Goal: Task Accomplishment & Management: Manage account settings

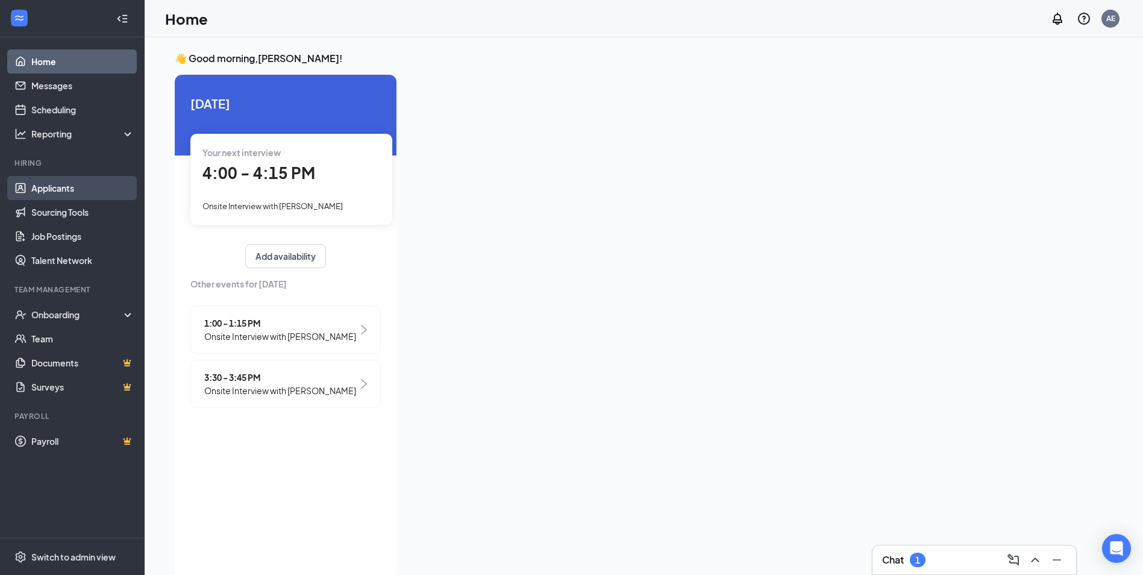
click at [102, 180] on link "Applicants" at bounding box center [82, 188] width 103 height 24
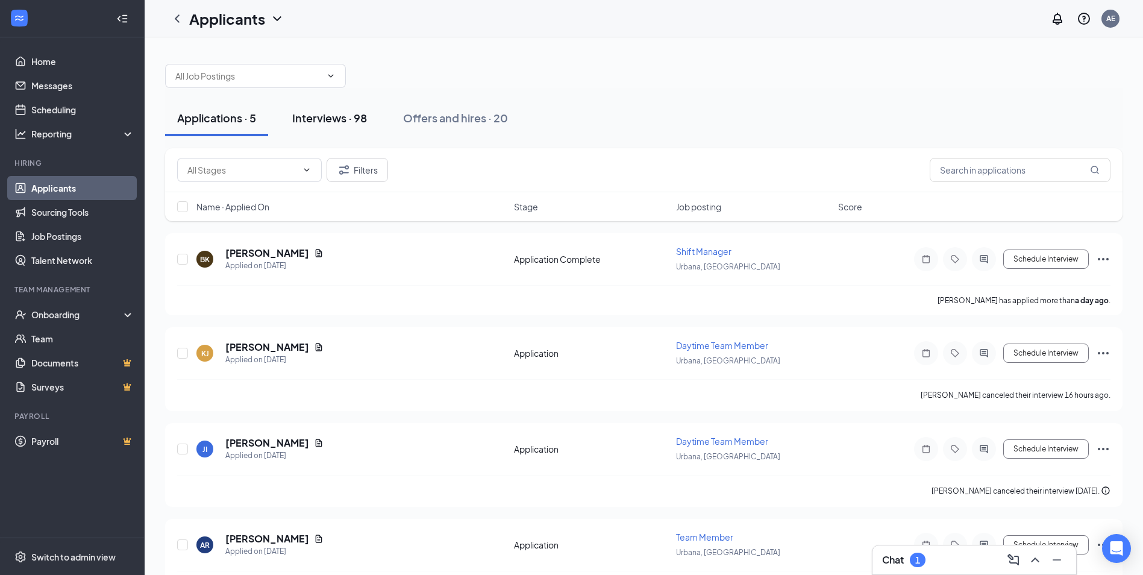
click at [340, 117] on div "Interviews · 98" at bounding box center [329, 117] width 75 height 15
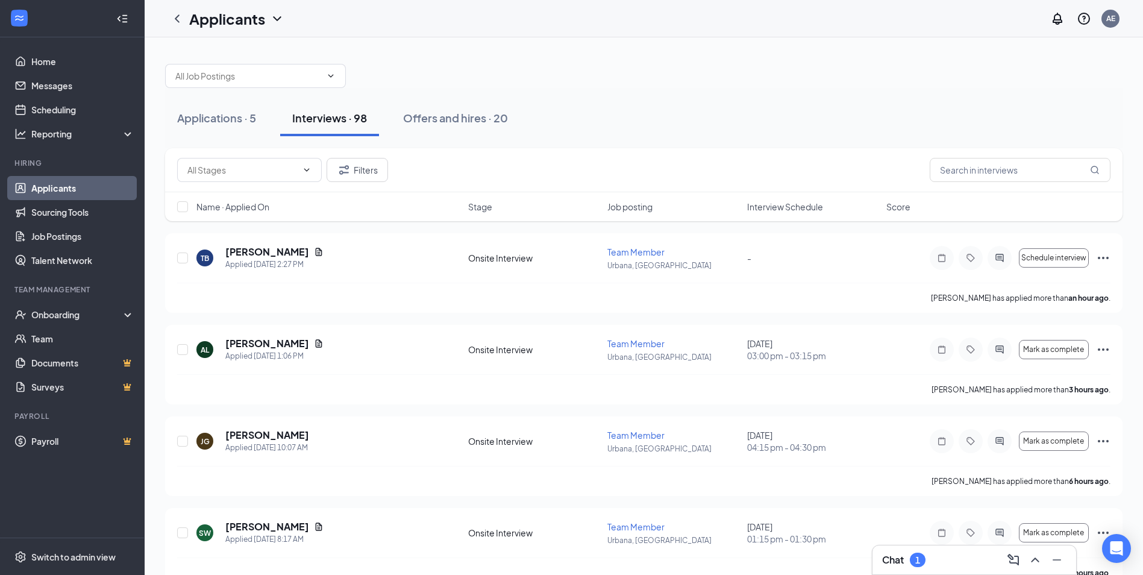
click at [778, 211] on span "Interview Schedule" at bounding box center [785, 207] width 76 height 12
click at [786, 209] on span "Interview Schedule" at bounding box center [785, 207] width 76 height 12
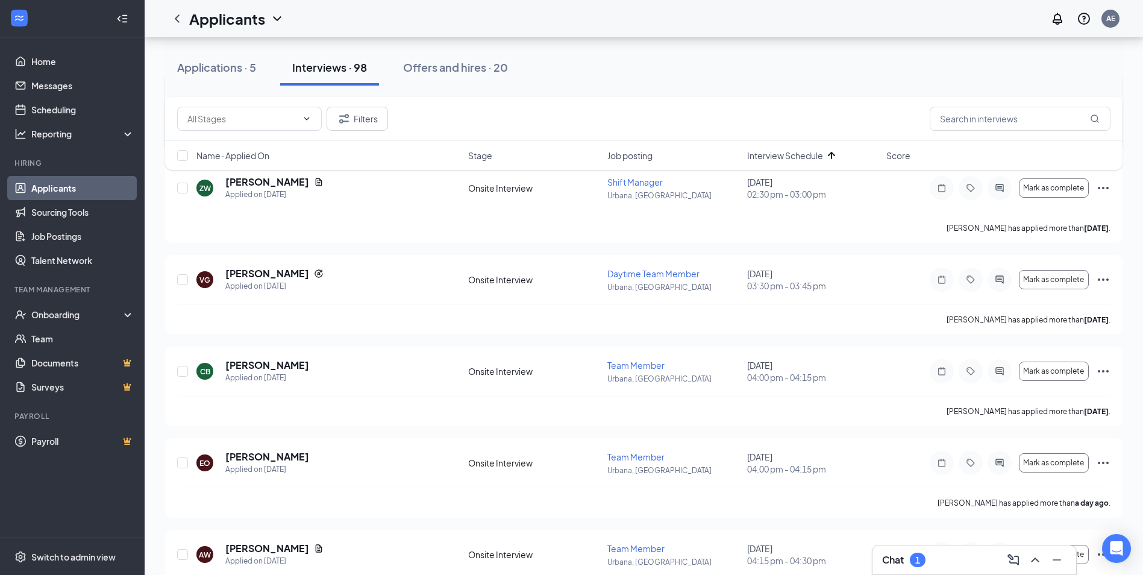
scroll to position [1687, 0]
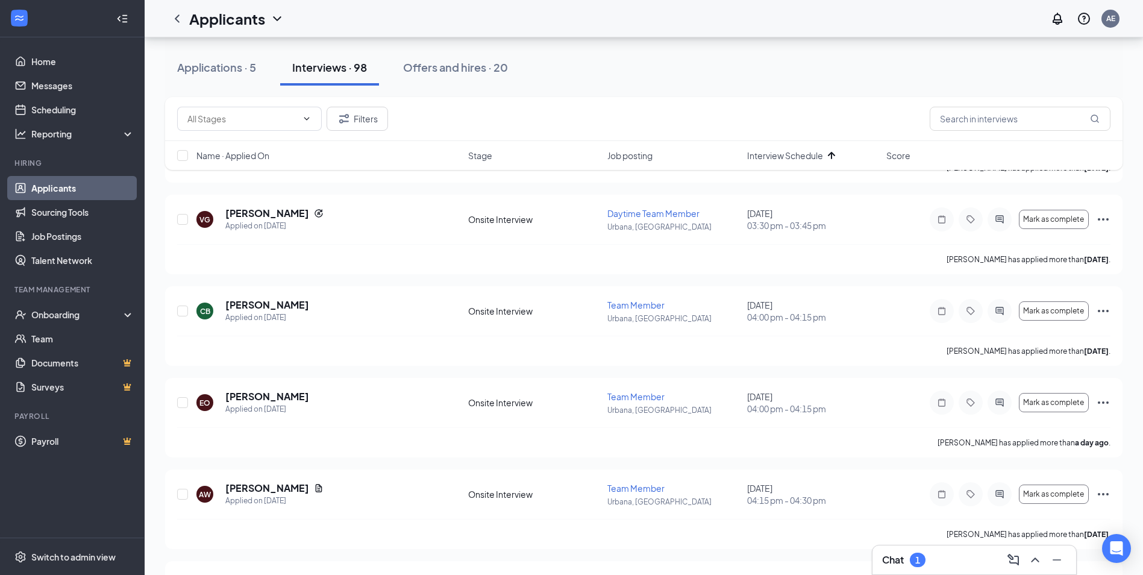
drag, startPoint x: 845, startPoint y: 344, endPoint x: 935, endPoint y: 10, distance: 346.4
click at [1029, 442] on div "AR [PERSON_NAME] Applied on [DATE] Onsite Interview Daytime Team Member Urbana,…" at bounding box center [643, 371] width 957 height 3651
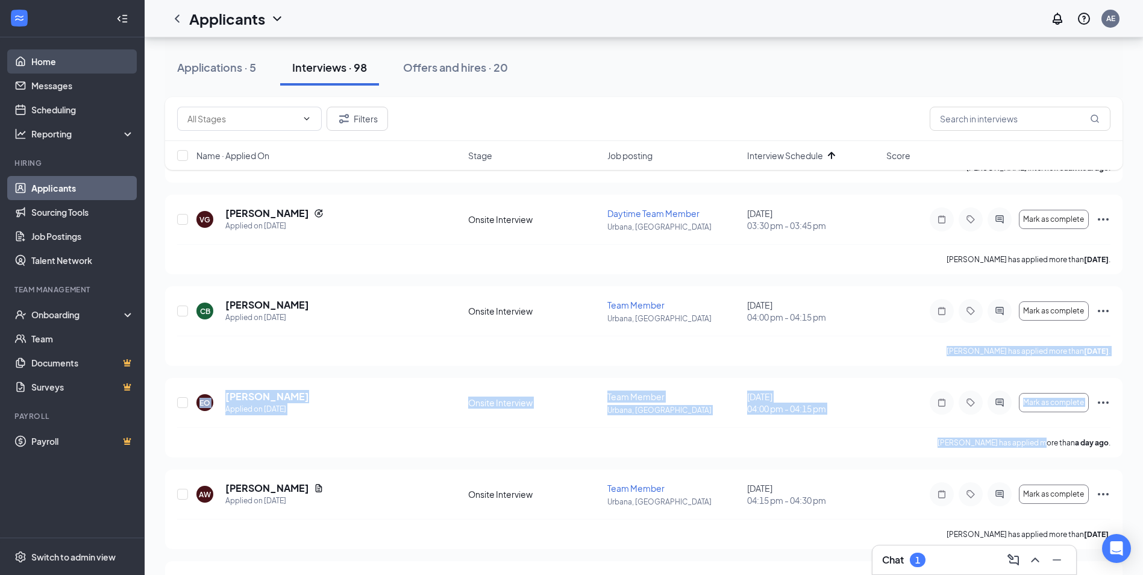
click at [57, 60] on link "Home" at bounding box center [82, 61] width 103 height 24
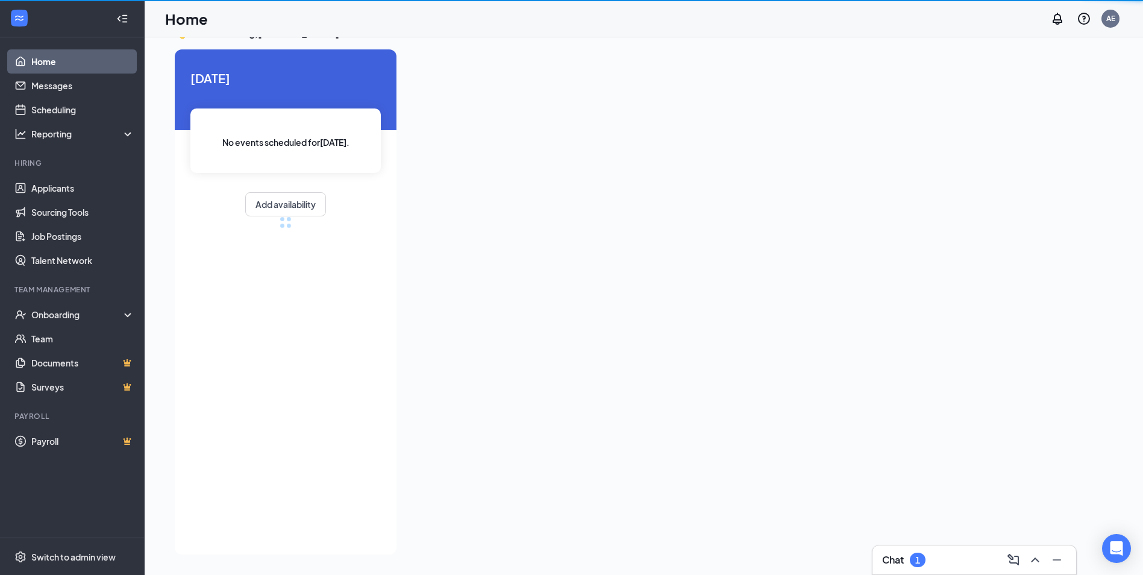
scroll to position [25, 0]
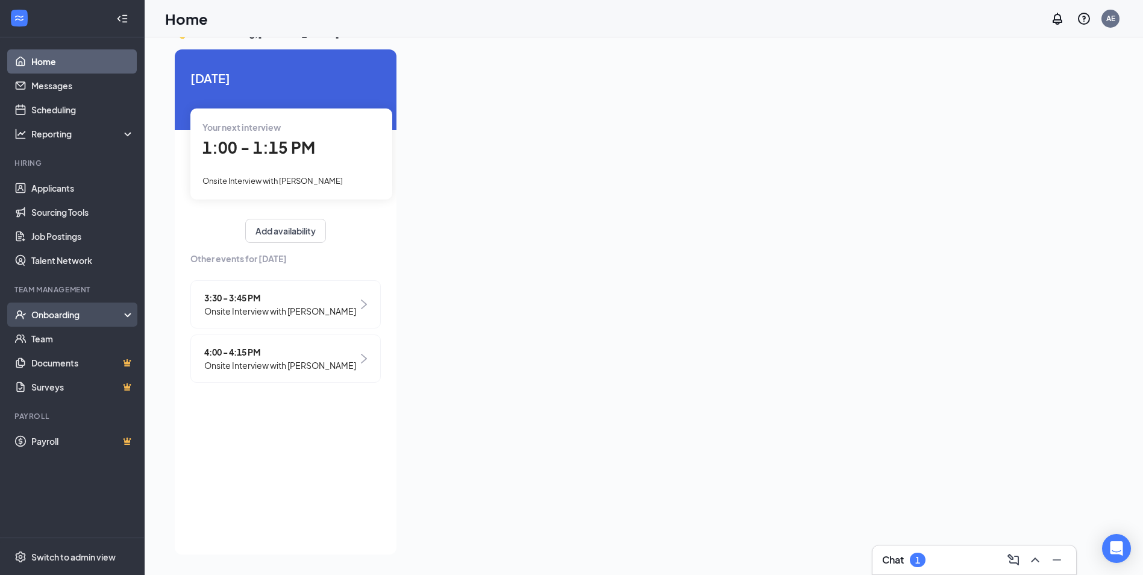
click at [63, 307] on div "Onboarding" at bounding box center [72, 314] width 145 height 24
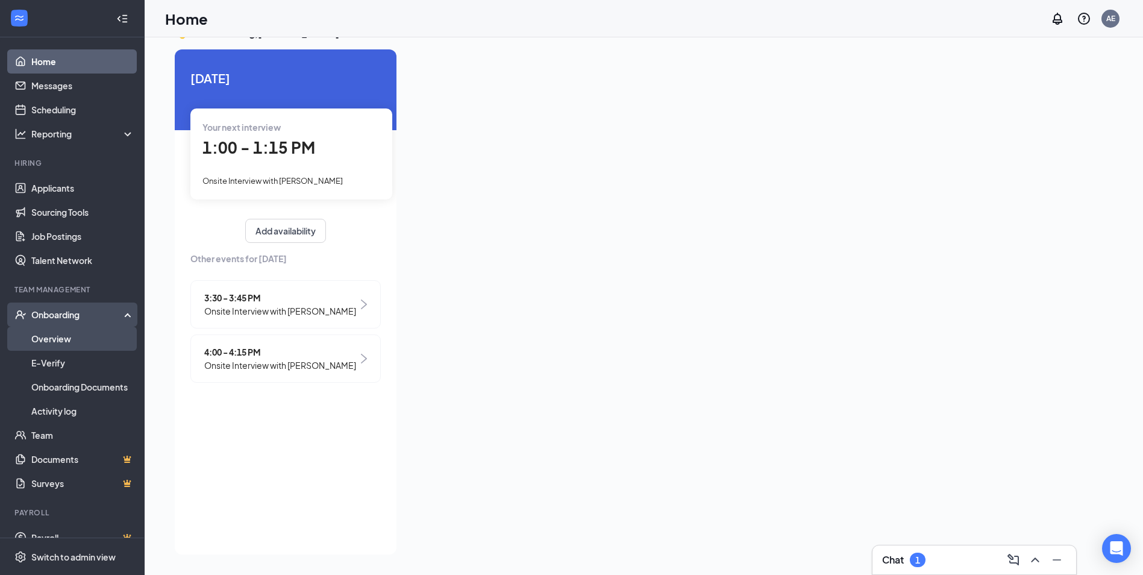
click at [61, 343] on link "Overview" at bounding box center [82, 339] width 103 height 24
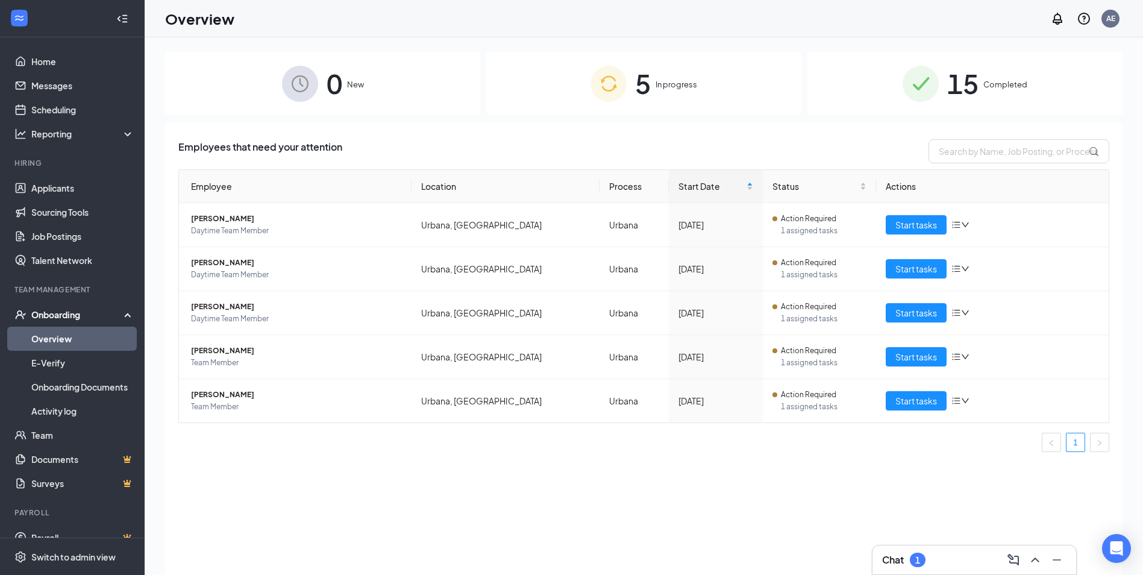
click at [651, 90] on span "5" at bounding box center [643, 84] width 16 height 42
